Goal: Use online tool/utility: Utilize a website feature to perform a specific function

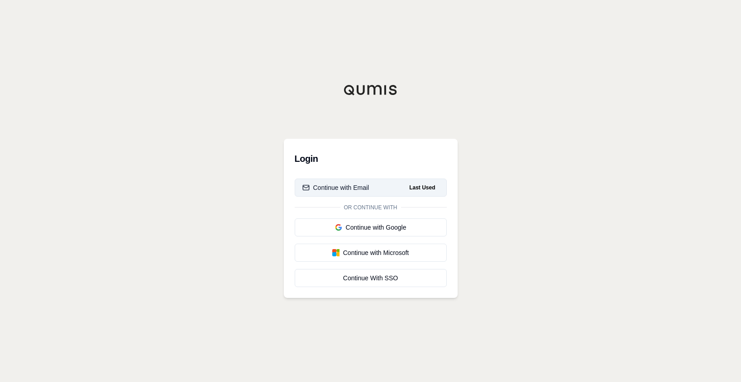
click at [391, 192] on button "Continue with Email Last Used" at bounding box center [371, 188] width 152 height 18
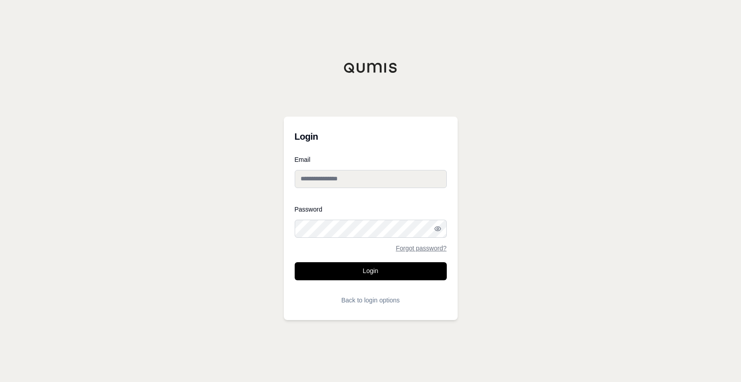
type input "**********"
click at [367, 273] on button "Login" at bounding box center [371, 272] width 152 height 18
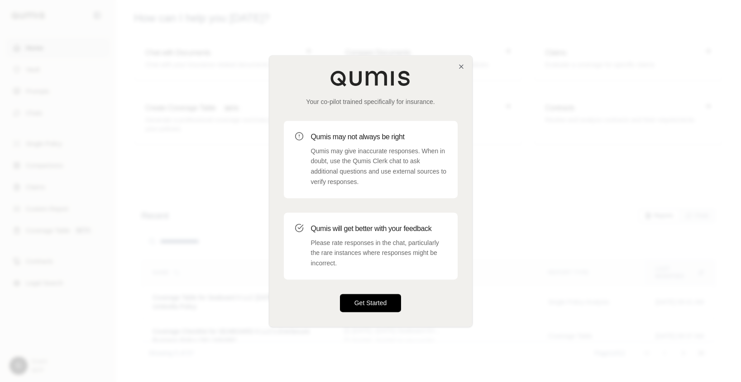
click at [374, 306] on button "Get Started" at bounding box center [371, 303] width 62 height 18
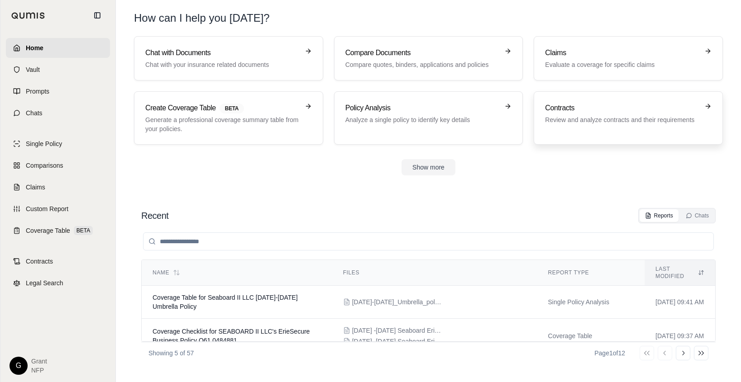
click at [594, 127] on div "Contracts Review and analyze contracts and their requirements" at bounding box center [628, 118] width 167 height 31
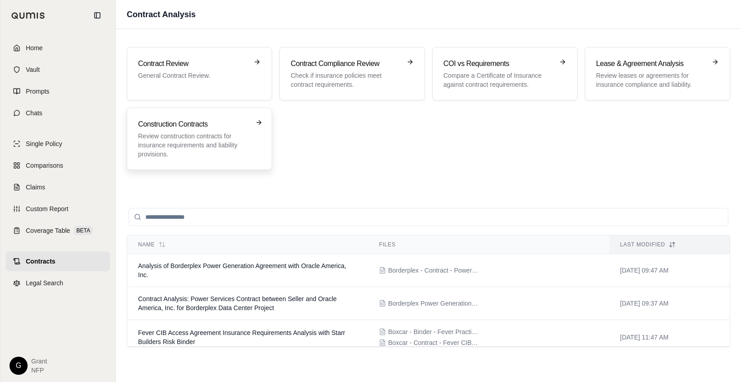
click at [200, 161] on div "Construction Contracts Review construction contracts for insurance requirements…" at bounding box center [199, 139] width 145 height 62
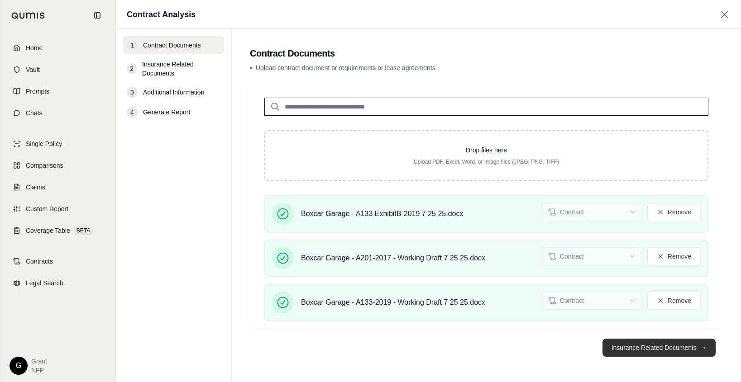
click at [648, 348] on button "Insurance Related Documents →" at bounding box center [658, 348] width 113 height 18
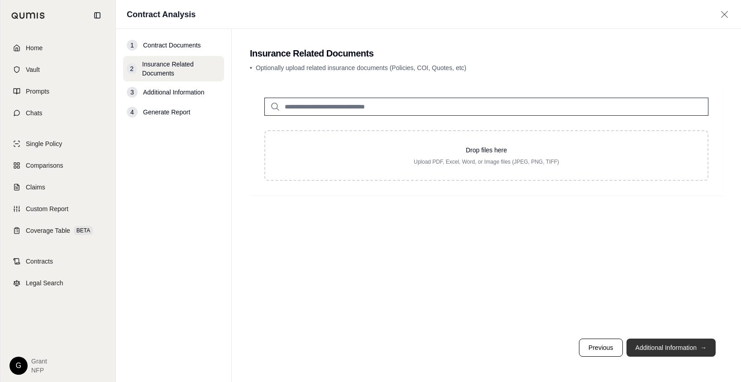
click at [674, 348] on button "Additional Information →" at bounding box center [670, 348] width 89 height 18
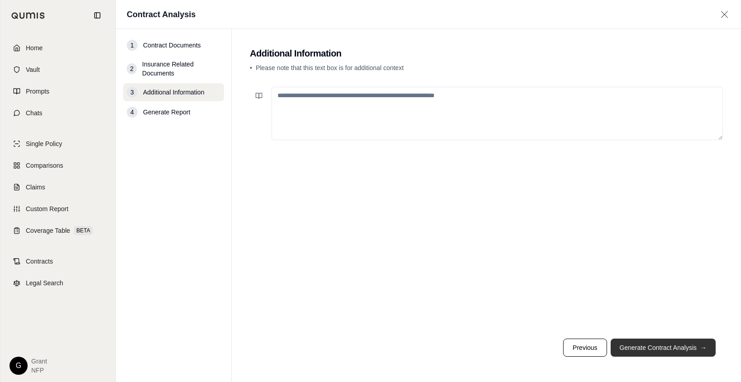
click at [674, 347] on button "Generate Contract Analysis →" at bounding box center [663, 348] width 105 height 18
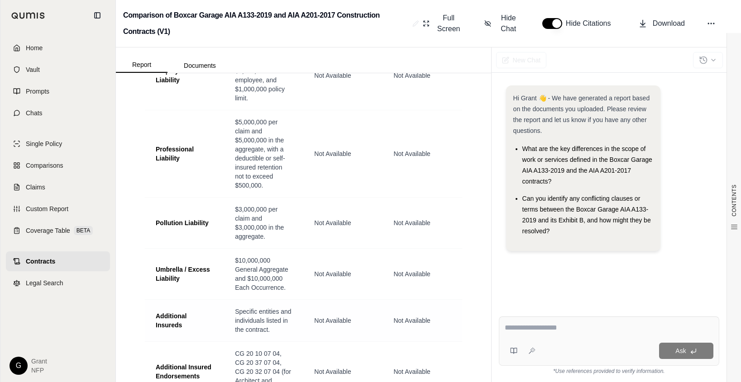
scroll to position [2716, 0]
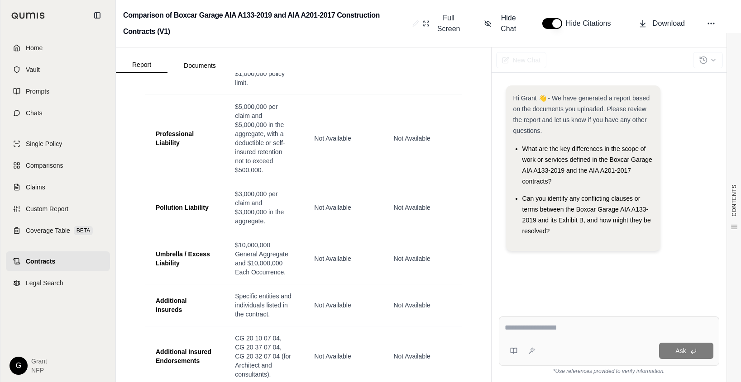
click at [549, 333] on textarea at bounding box center [609, 328] width 209 height 11
type textarea "**********"
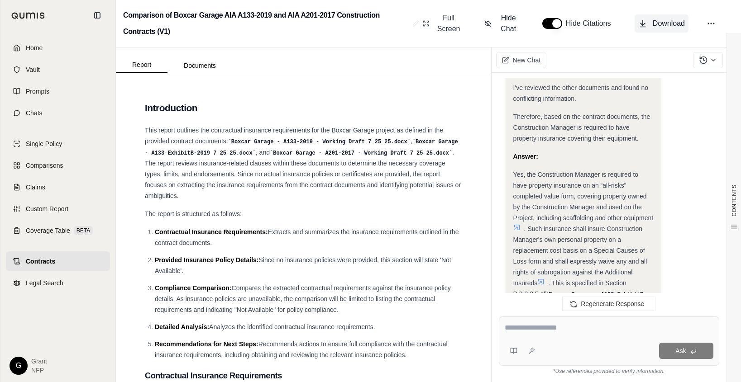
click at [661, 19] on span "Download" at bounding box center [669, 23] width 32 height 11
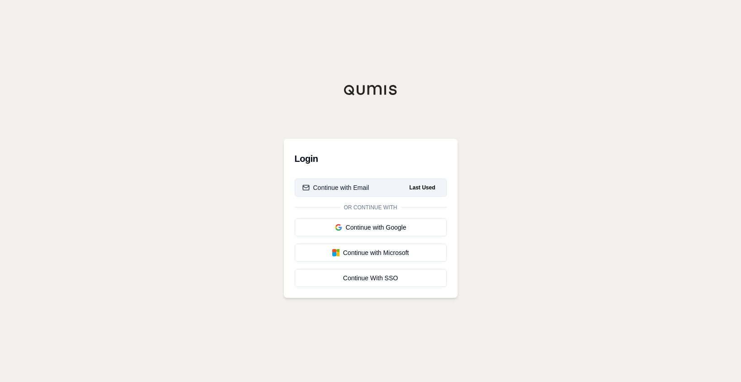
click at [337, 182] on button "Continue with Email Last Used" at bounding box center [371, 188] width 152 height 18
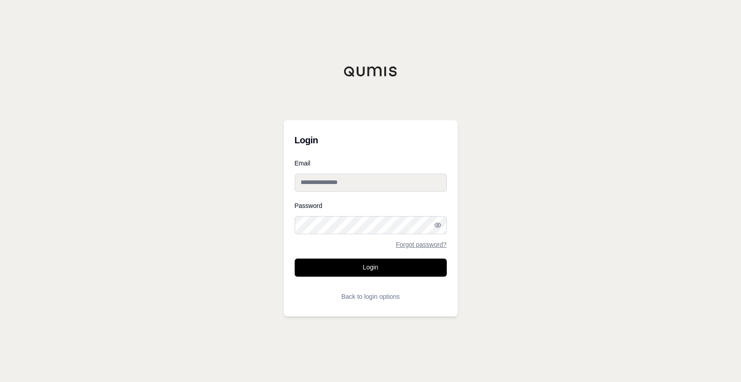
type input "**********"
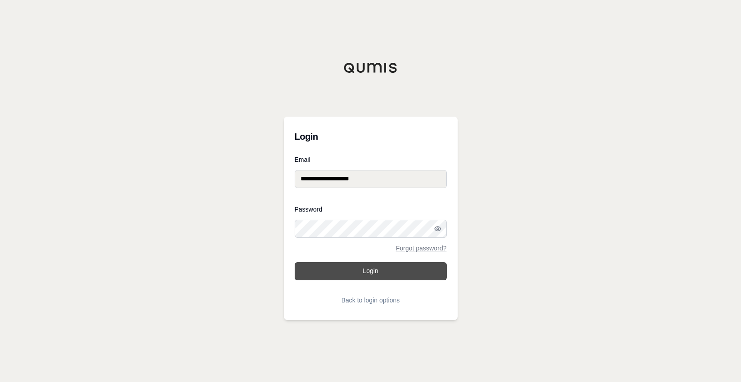
click at [350, 263] on button "Login" at bounding box center [371, 272] width 152 height 18
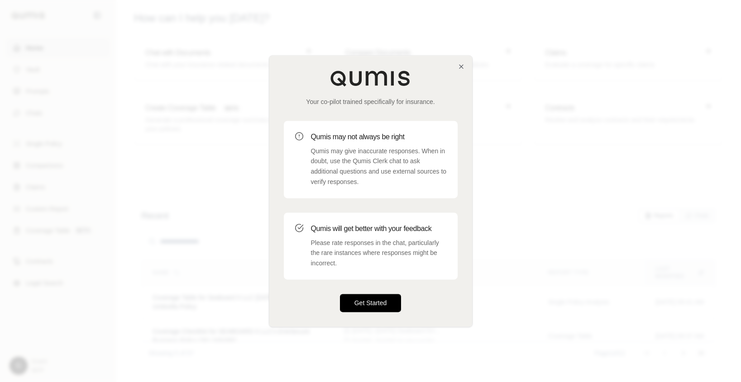
click at [367, 300] on button "Get Started" at bounding box center [371, 303] width 62 height 18
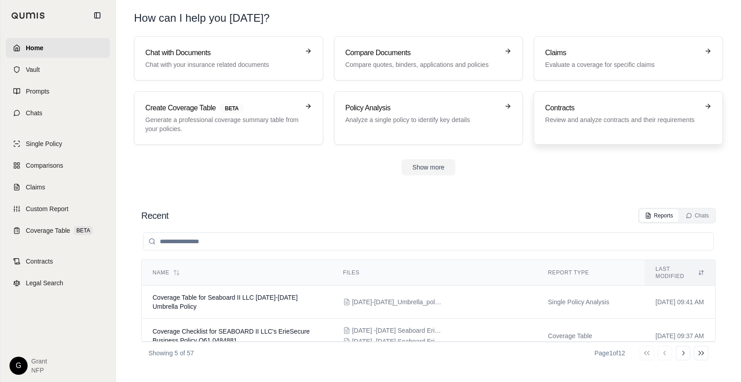
click at [597, 133] on div "Contracts Review and analyze contracts and their requirements" at bounding box center [628, 118] width 167 height 31
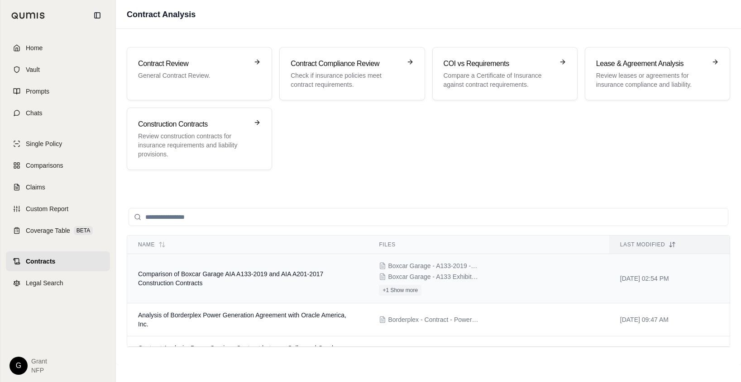
click at [218, 284] on td "Comparison of Boxcar Garage AIA A133-2019 and AIA A201-2017 Construction Contra…" at bounding box center [247, 278] width 241 height 49
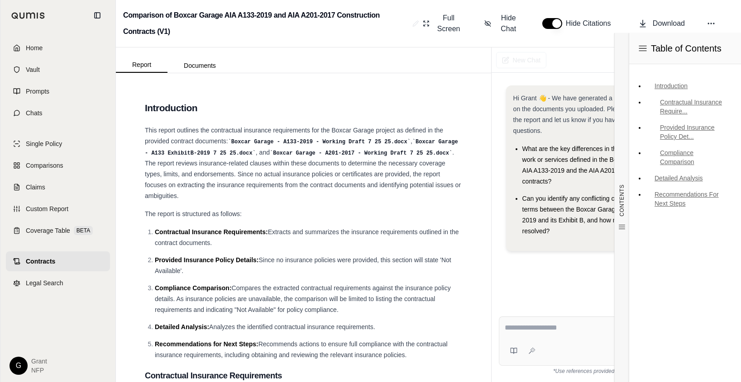
click at [558, 329] on textarea at bounding box center [609, 328] width 209 height 11
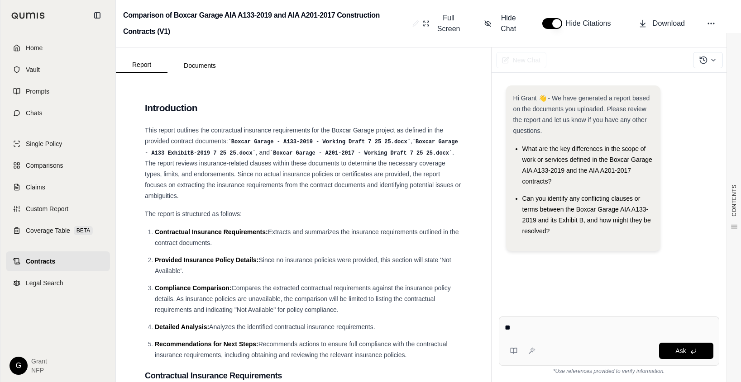
type textarea "*"
type textarea "**********"
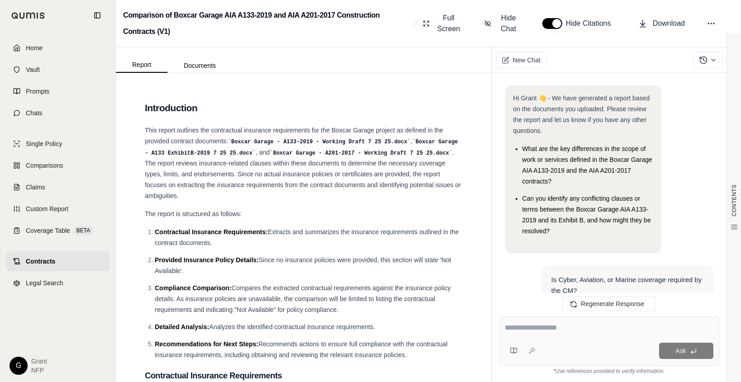
scroll to position [1274, 0]
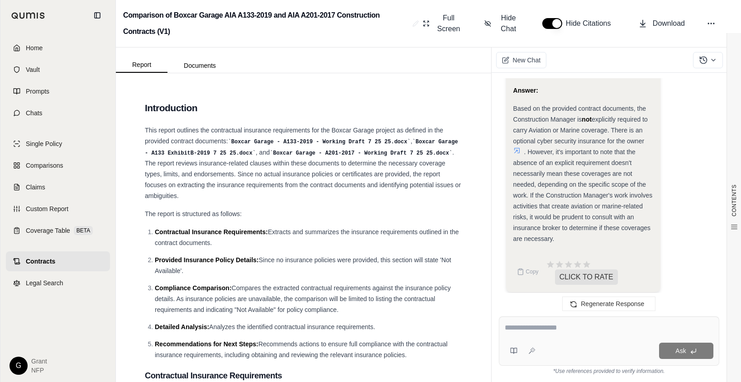
click at [519, 148] on icon at bounding box center [516, 150] width 7 height 7
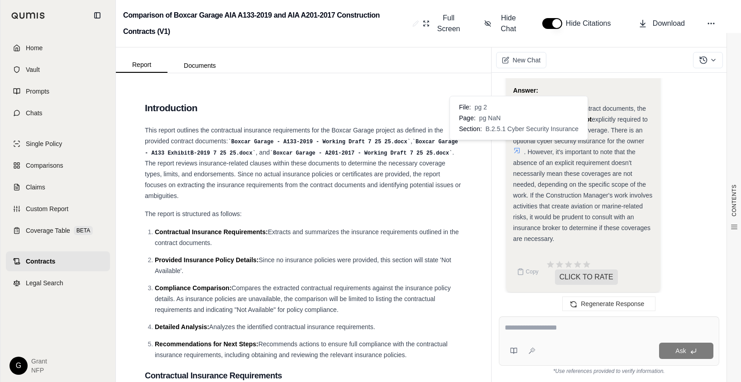
click at [516, 148] on icon at bounding box center [516, 150] width 5 height 5
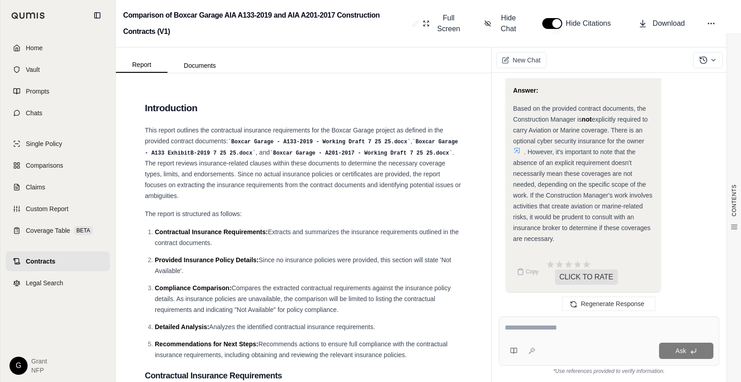
click at [516, 147] on icon at bounding box center [516, 150] width 7 height 7
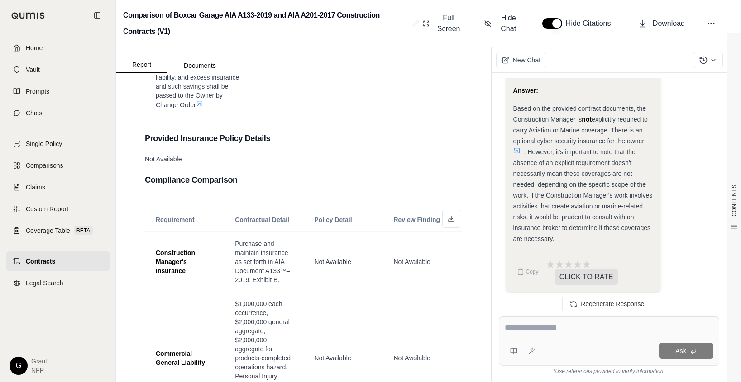
scroll to position [2173, 0]
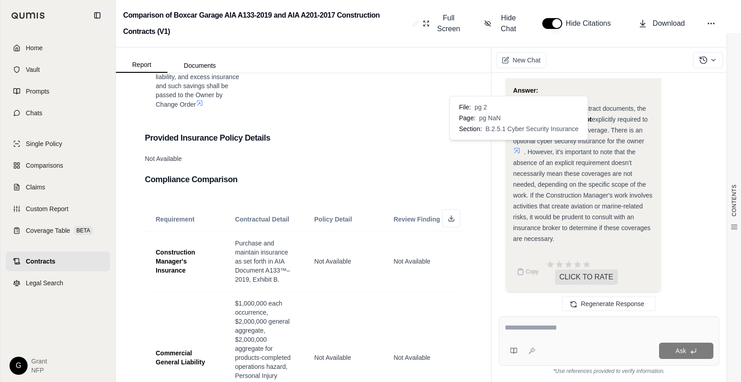
click at [516, 148] on icon at bounding box center [516, 150] width 7 height 7
click at [521, 147] on span at bounding box center [518, 150] width 11 height 7
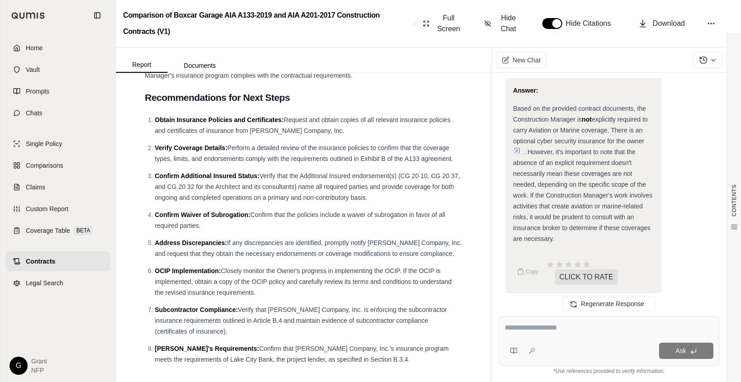
scroll to position [3620, 0]
